Goal: Obtain resource: Download file/media

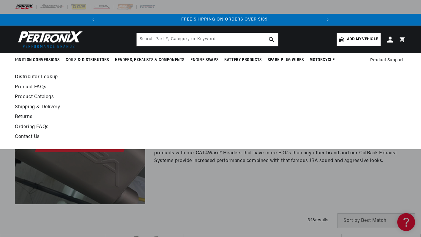
scroll to position [0, 222]
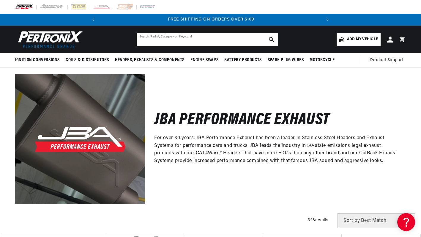
click at [194, 41] on input "text" at bounding box center [208, 39] width 142 height 13
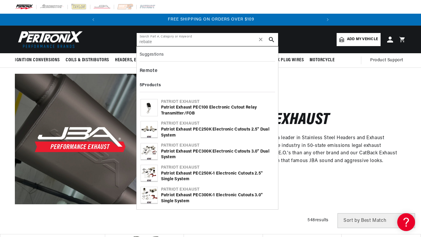
type input "rebate"
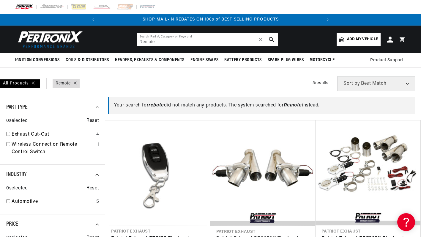
click at [207, 35] on input "Remote" at bounding box center [208, 39] width 142 height 13
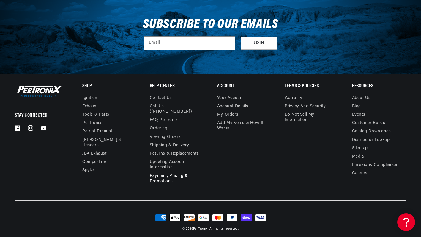
type input "Rebate"
click at [162, 175] on link "Payment, Pricing & Promotions" at bounding box center [177, 179] width 54 height 14
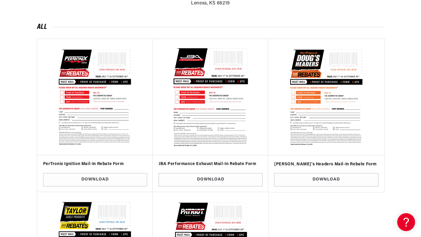
scroll to position [178, 0]
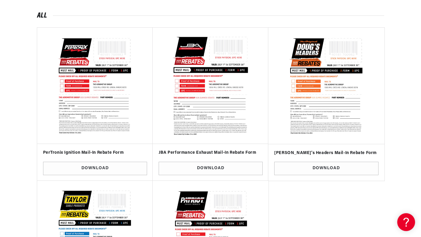
click at [227, 91] on img at bounding box center [210, 85] width 107 height 107
click at [220, 172] on link "Download" at bounding box center [211, 168] width 104 height 13
